Goal: Navigation & Orientation: Find specific page/section

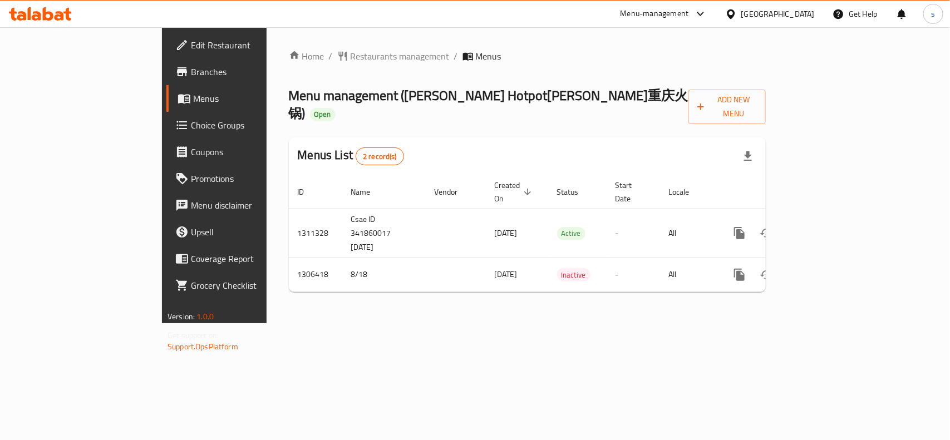
click at [799, 12] on div "[GEOGRAPHIC_DATA]" at bounding box center [777, 14] width 73 height 12
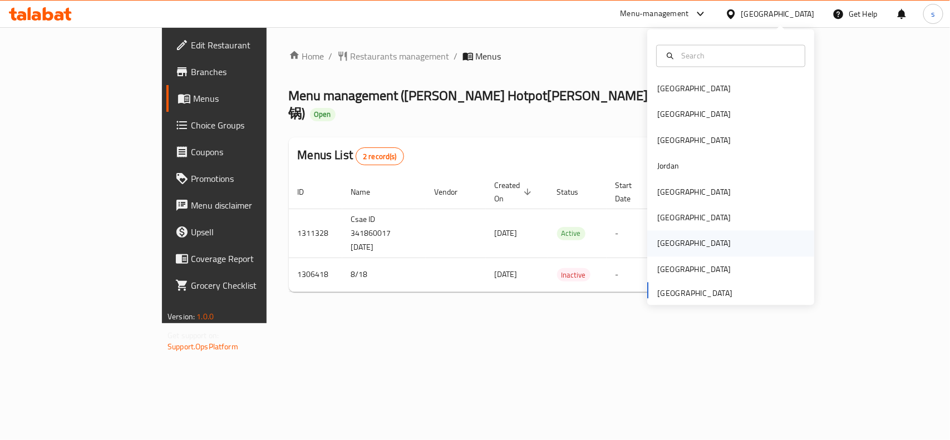
click at [657, 243] on div "[GEOGRAPHIC_DATA]" at bounding box center [693, 244] width 73 height 12
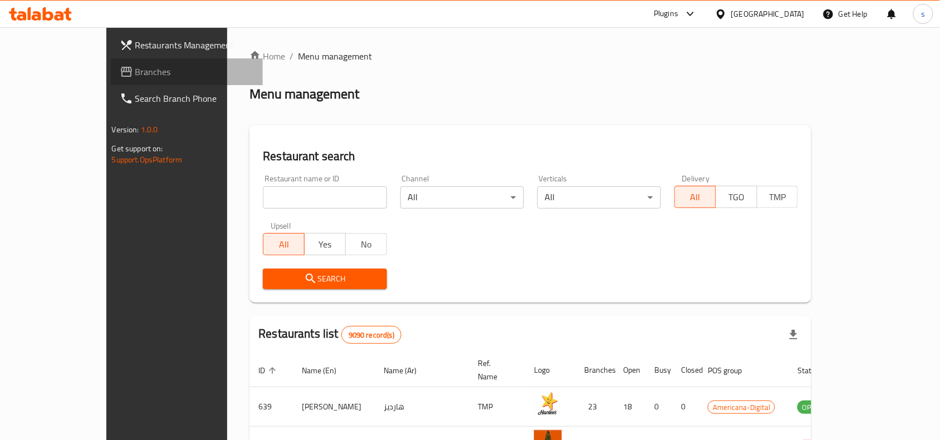
click at [135, 73] on span "Branches" at bounding box center [194, 71] width 119 height 13
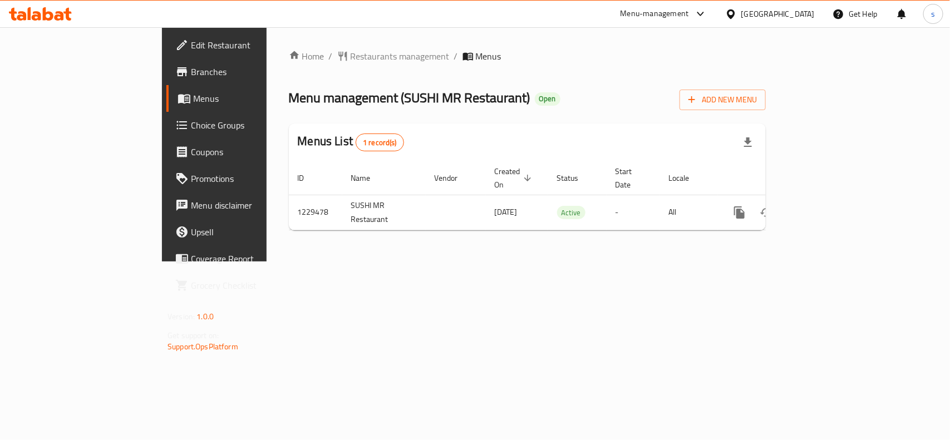
click at [795, 10] on div "[GEOGRAPHIC_DATA]" at bounding box center [777, 14] width 73 height 12
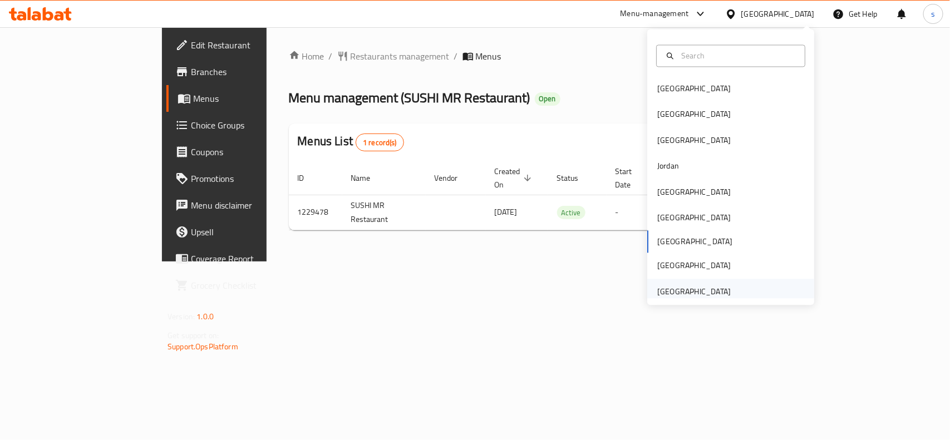
click at [700, 286] on div "[GEOGRAPHIC_DATA]" at bounding box center [693, 292] width 73 height 12
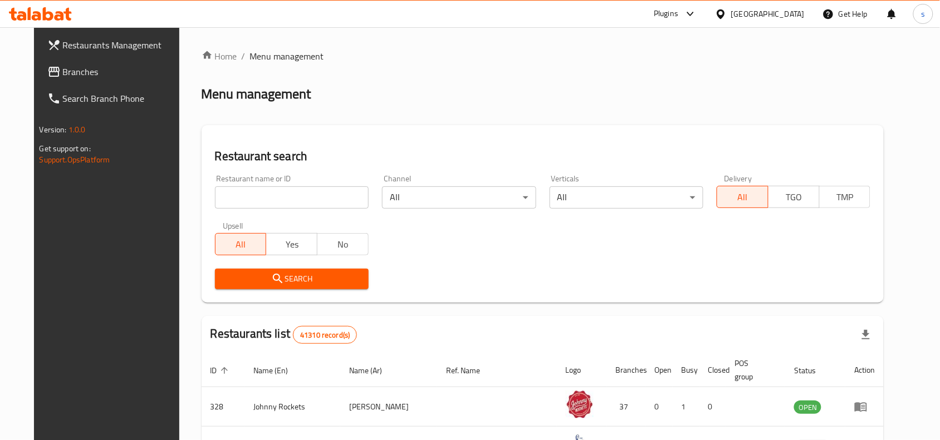
click at [63, 73] on span "Branches" at bounding box center [122, 71] width 119 height 13
